Goal: Navigation & Orientation: Find specific page/section

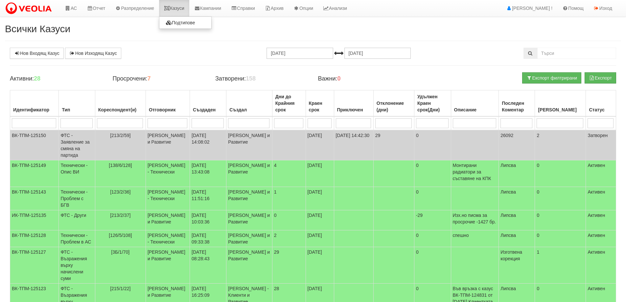
click at [180, 7] on link "Казуси" at bounding box center [174, 8] width 30 height 16
click at [182, 13] on link "Казуси" at bounding box center [174, 8] width 30 height 16
